Goal: Task Accomplishment & Management: Complete application form

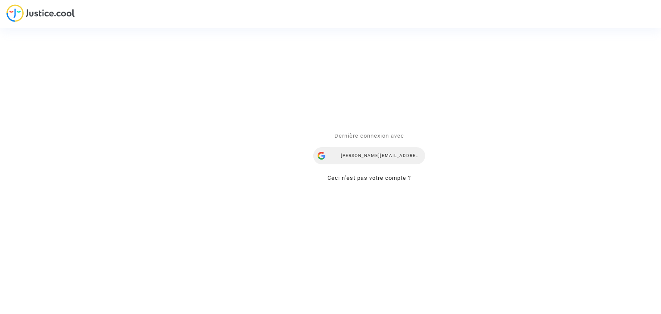
click at [371, 155] on div "[PERSON_NAME][EMAIL_ADDRESS][DOMAIN_NAME]" at bounding box center [369, 156] width 112 height 17
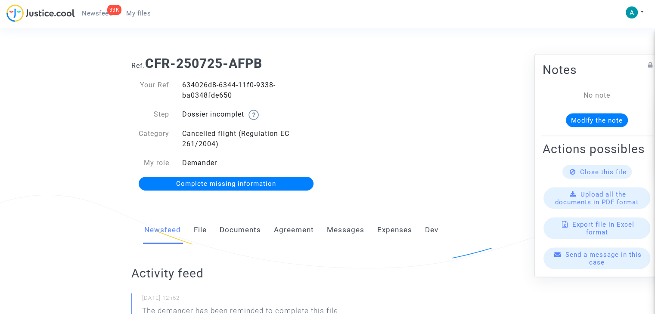
click at [246, 182] on span "Complete missing information" at bounding box center [226, 184] width 100 height 8
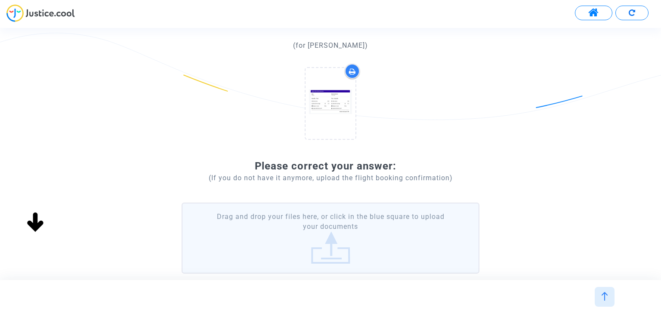
scroll to position [86, 0]
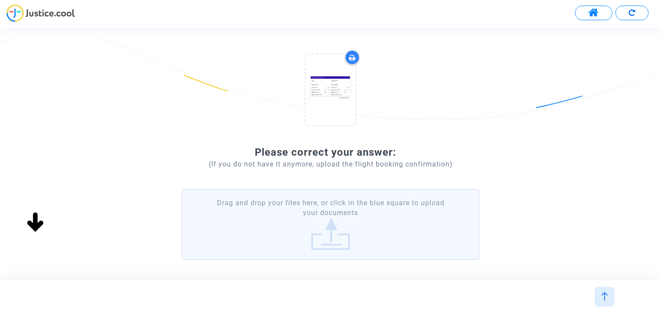
click at [374, 211] on label "Drag and drop your files here, or click in the blue square to upload your docum…" at bounding box center [330, 224] width 297 height 71
click at [0, 0] on input "Drag and drop your files here, or click in the blue square to upload your docum…" at bounding box center [0, 0] width 0 height 0
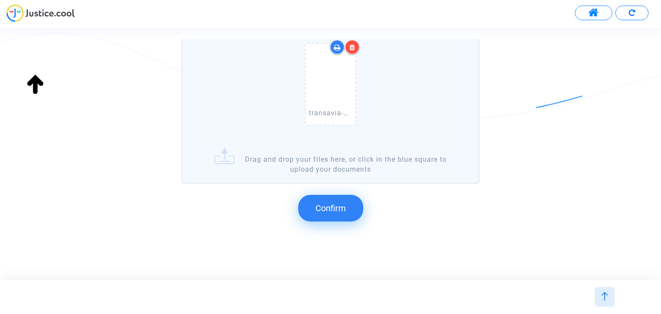
scroll to position [265, 0]
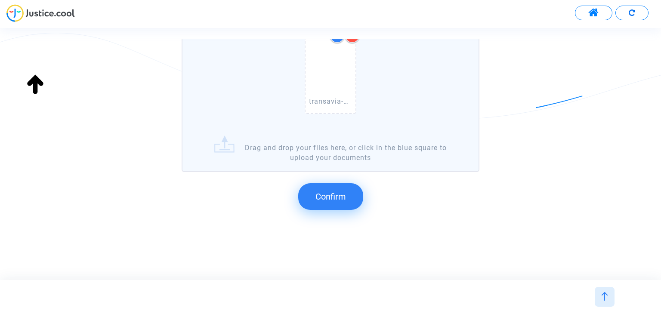
click at [305, 191] on button "Confirm" at bounding box center [330, 196] width 65 height 27
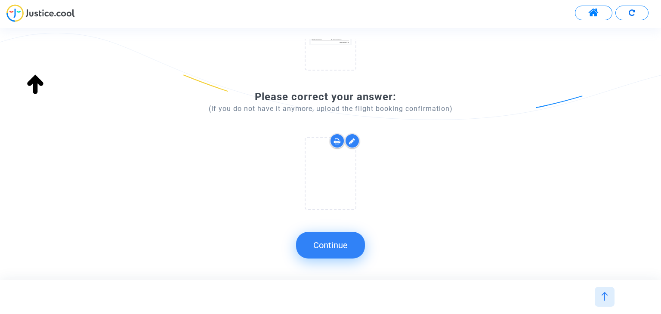
scroll to position [141, 0]
click at [347, 241] on button "Continue" at bounding box center [330, 245] width 69 height 27
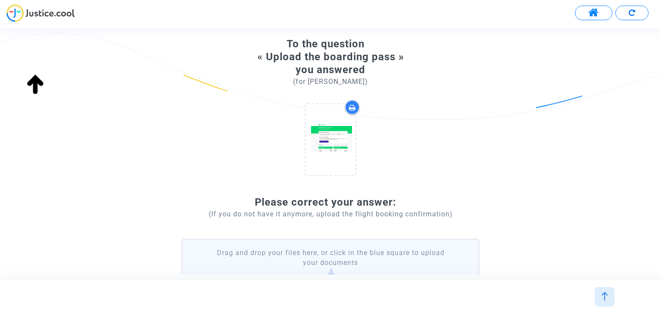
scroll to position [0, 0]
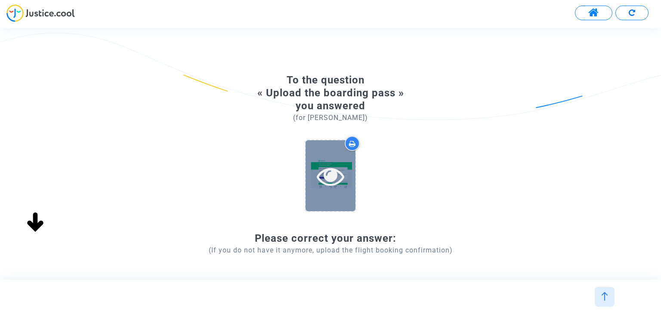
click at [324, 185] on icon at bounding box center [331, 176] width 28 height 28
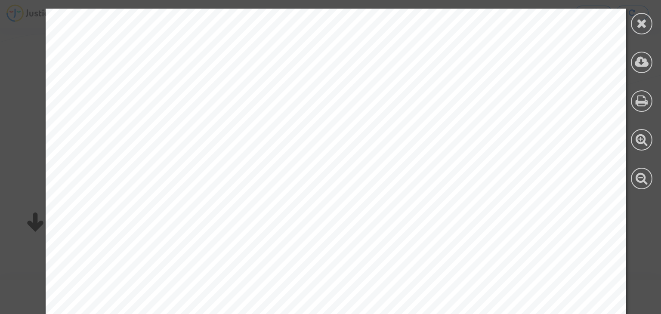
drag, startPoint x: 344, startPoint y: 261, endPoint x: 396, endPoint y: 204, distance: 76.8
drag, startPoint x: 470, startPoint y: 121, endPoint x: 535, endPoint y: 56, distance: 91.9
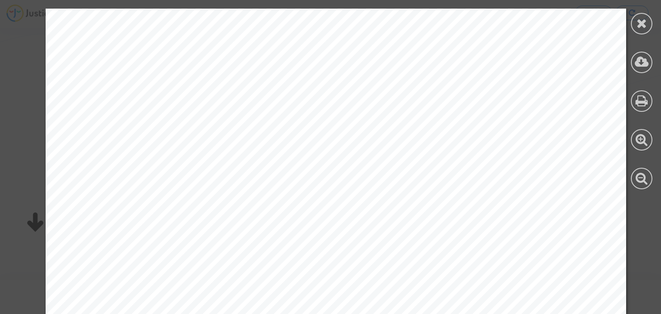
click at [638, 23] on icon at bounding box center [642, 23] width 11 height 13
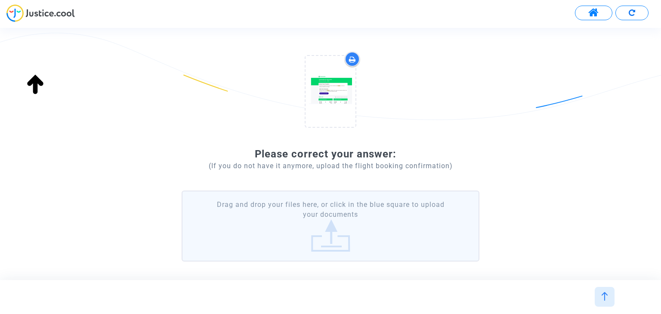
scroll to position [132, 0]
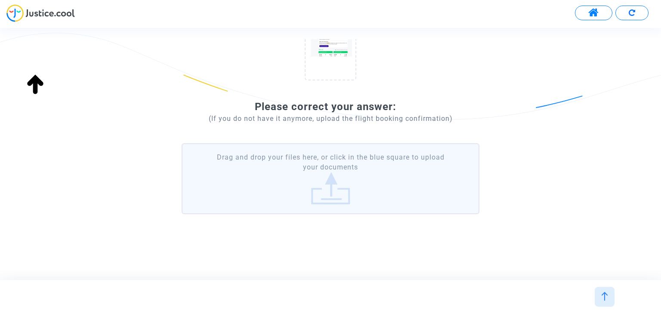
click at [367, 156] on label "Drag and drop your files here, or click in the blue square to upload your docum…" at bounding box center [330, 178] width 297 height 71
click at [0, 0] on input "Drag and drop your files here, or click in the blue square to upload your docum…" at bounding box center [0, 0] width 0 height 0
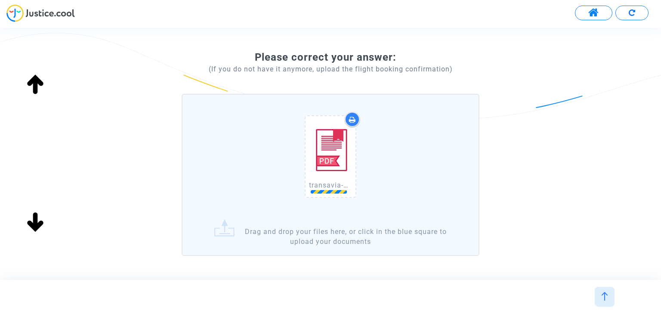
scroll to position [223, 0]
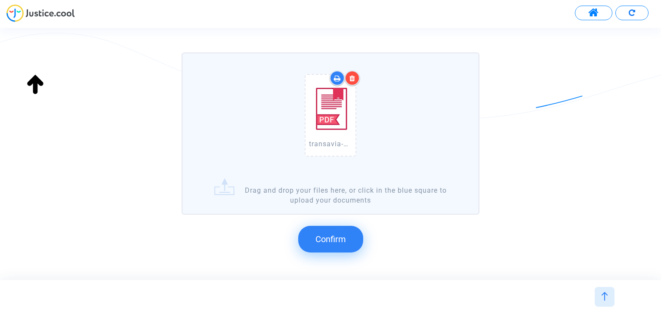
click at [336, 238] on span "Confirm" at bounding box center [331, 239] width 31 height 10
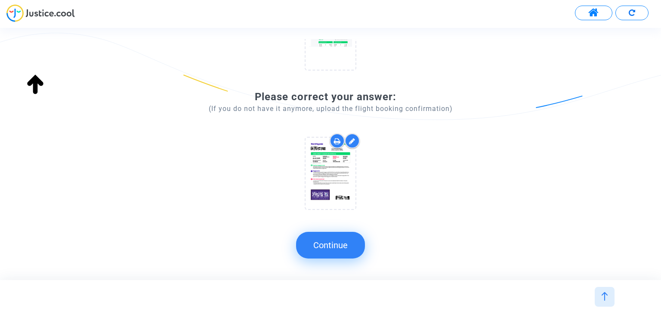
scroll to position [141, 0]
click at [351, 242] on button "Continue" at bounding box center [330, 245] width 69 height 27
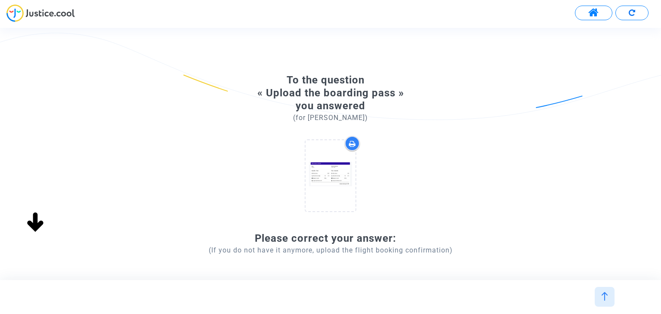
scroll to position [0, 0]
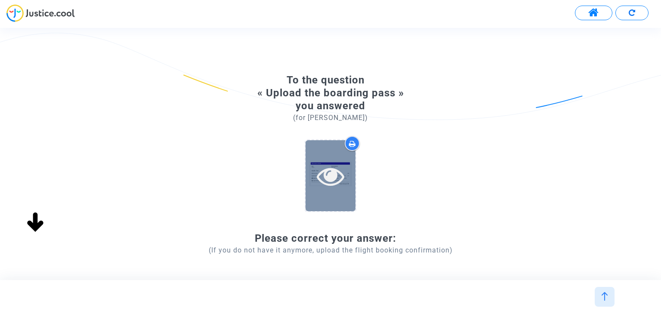
click at [335, 180] on icon at bounding box center [331, 176] width 28 height 28
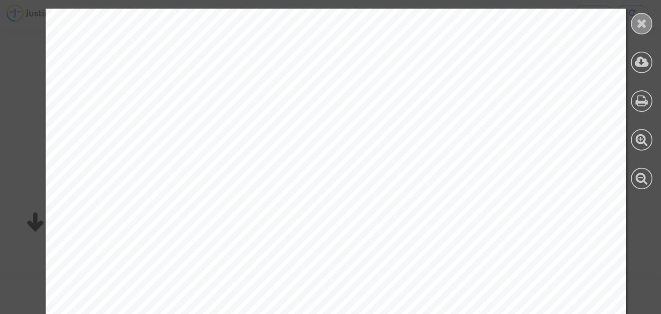
click at [646, 28] on icon at bounding box center [642, 23] width 11 height 13
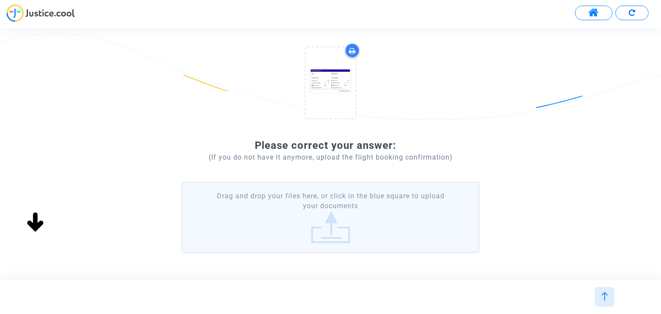
scroll to position [132, 0]
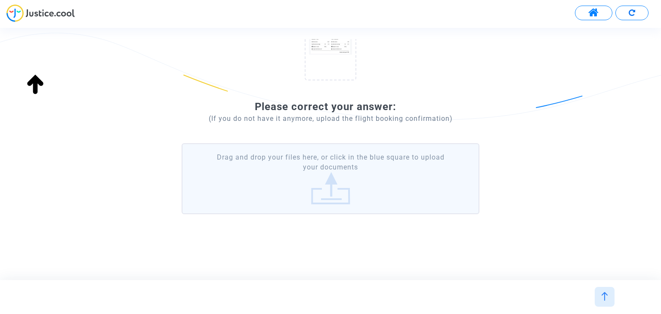
click at [334, 177] on label "Drag and drop your files here, or click in the blue square to upload your docum…" at bounding box center [330, 178] width 297 height 71
click at [0, 0] on input "Drag and drop your files here, or click in the blue square to upload your docum…" at bounding box center [0, 0] width 0 height 0
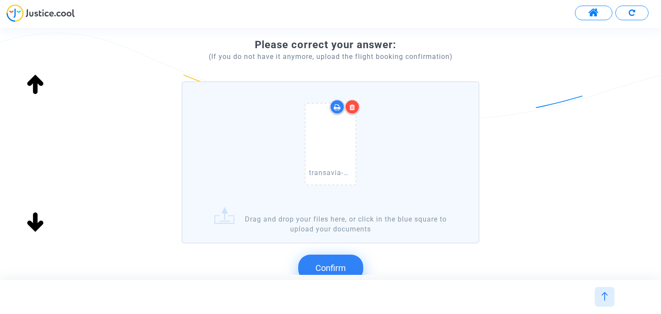
scroll to position [265, 0]
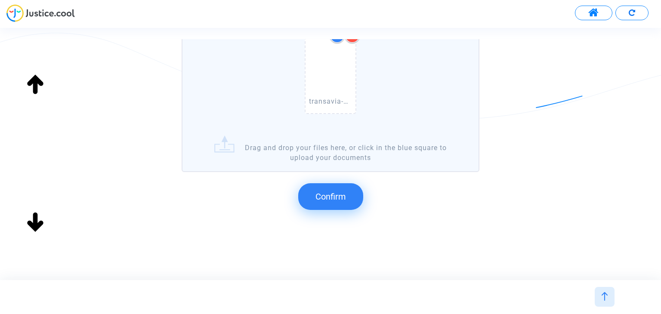
click at [353, 185] on button "Confirm" at bounding box center [330, 196] width 65 height 27
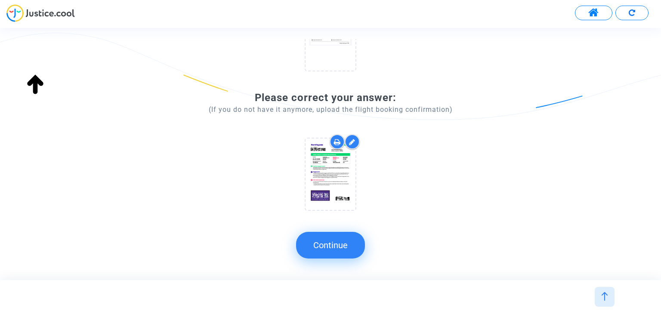
click at [343, 250] on button "Continue" at bounding box center [330, 245] width 69 height 27
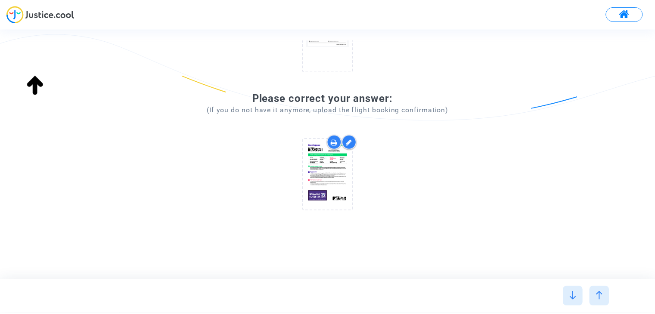
scroll to position [0, 0]
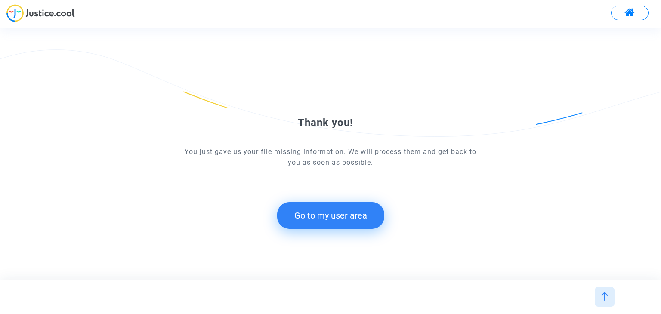
click at [365, 208] on button "Go to my user area" at bounding box center [330, 215] width 107 height 27
